Goal: Navigation & Orientation: Find specific page/section

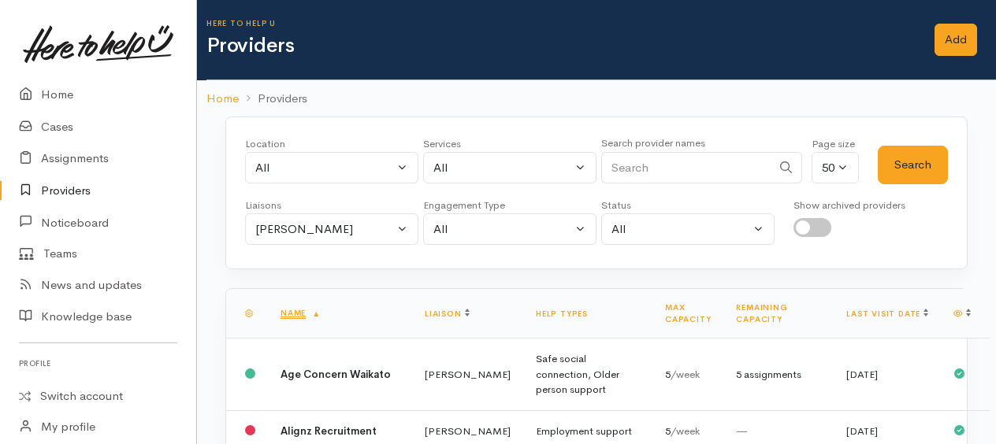
scroll to position [3203, 0]
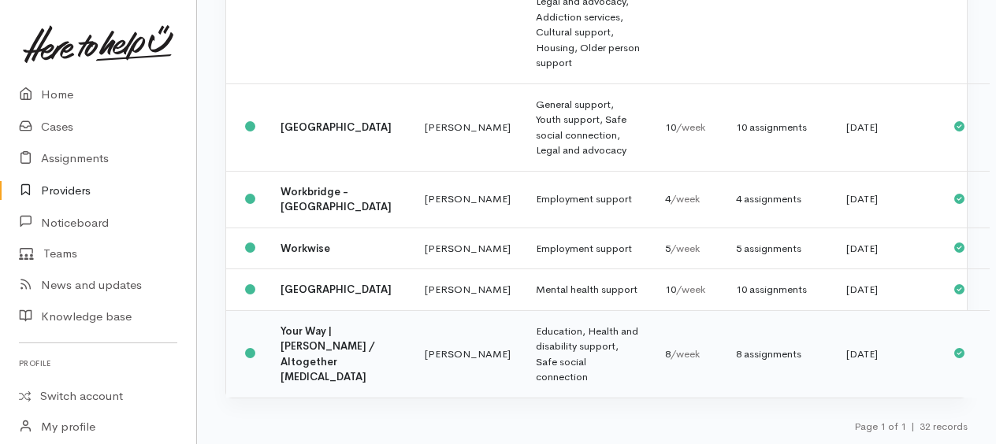
click at [298, 347] on b "Your Way | Kia Roha / Altogether Autism" at bounding box center [327, 355] width 95 height 60
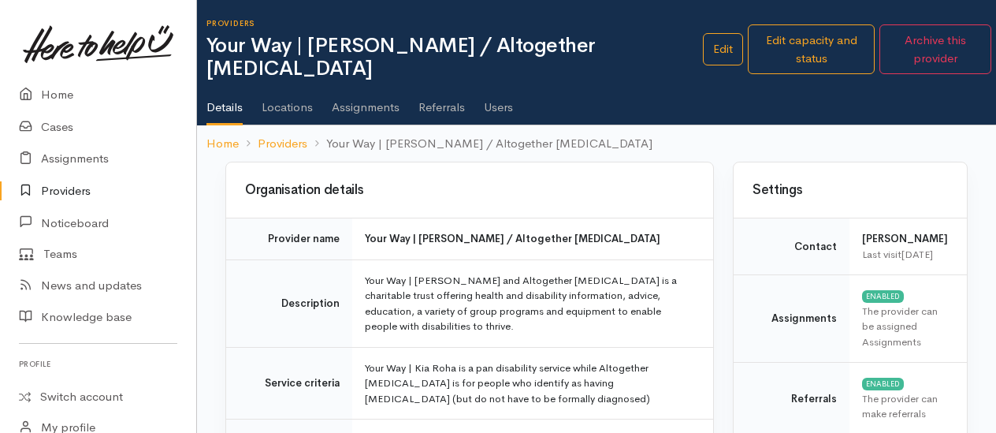
click at [361, 86] on link "Assignments" at bounding box center [366, 102] width 68 height 44
click at [63, 98] on link "Home" at bounding box center [98, 95] width 196 height 32
